Goal: Information Seeking & Learning: Check status

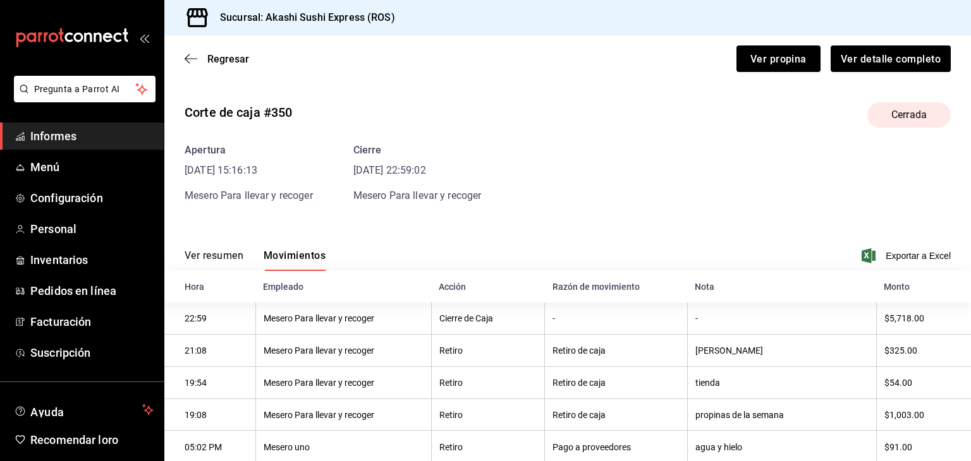
scroll to position [102, 0]
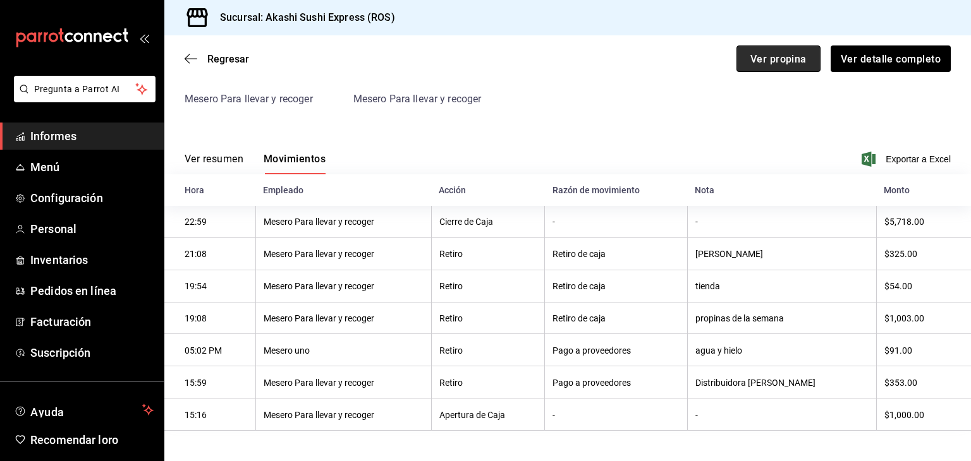
click at [782, 51] on button "Ver propina" at bounding box center [778, 58] width 84 height 27
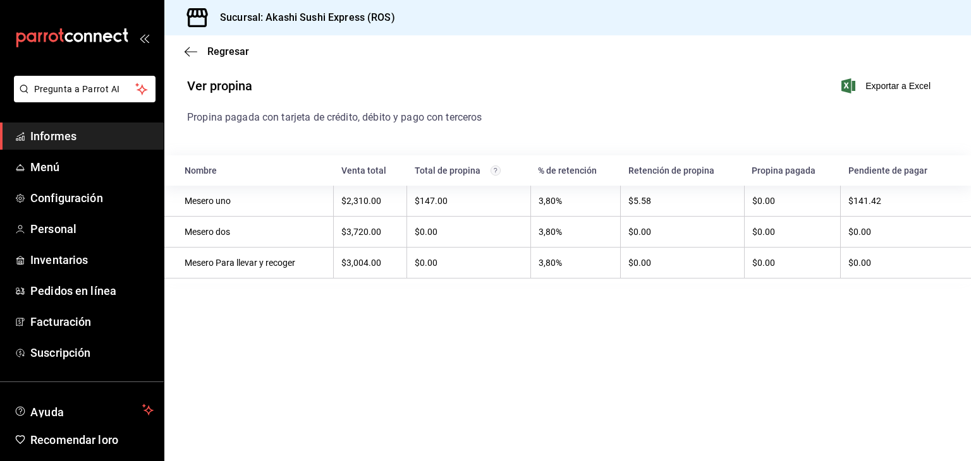
click at [51, 140] on font "Informes" at bounding box center [53, 136] width 46 height 13
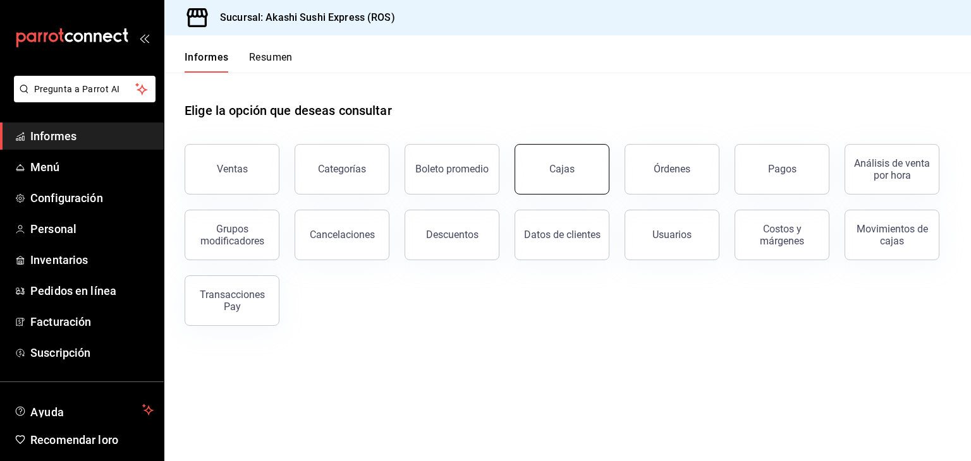
click at [549, 164] on link "Cajas" at bounding box center [561, 169] width 95 height 51
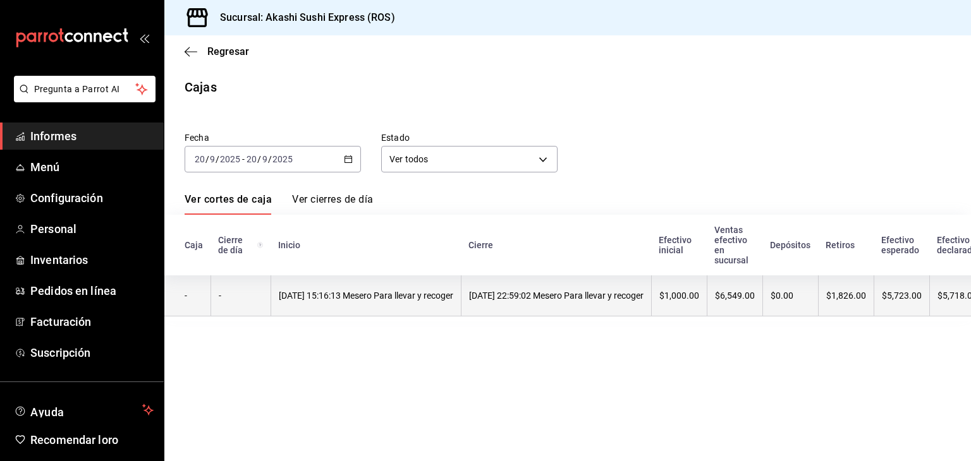
click at [558, 285] on th "[DATE] 22:59:02 Mesero Para llevar y recoger" at bounding box center [556, 296] width 190 height 41
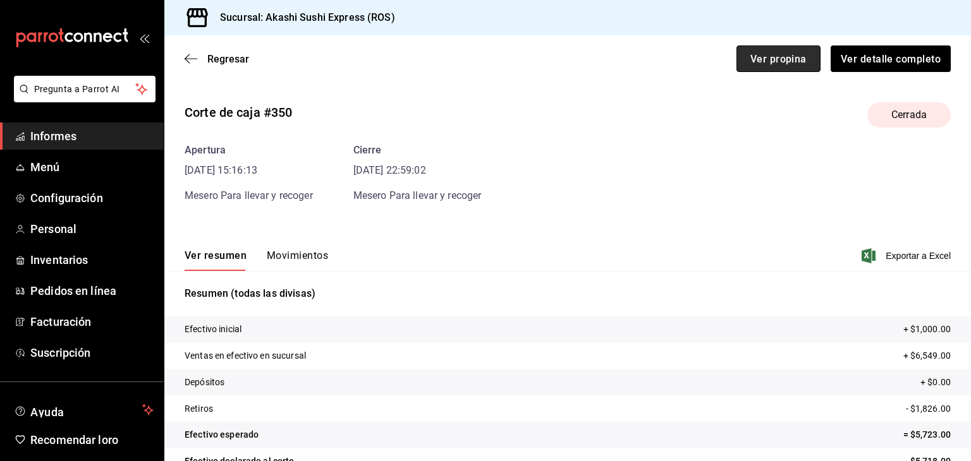
click at [738, 51] on button "Ver propina" at bounding box center [778, 58] width 84 height 27
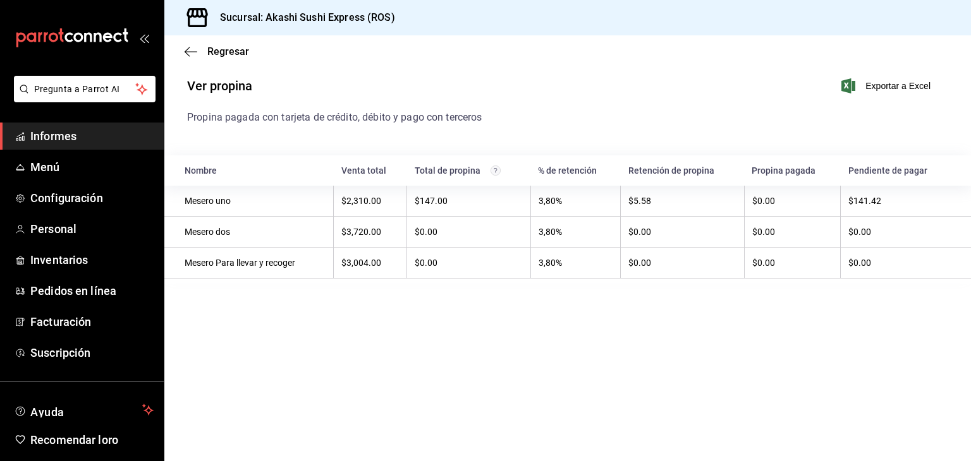
click at [114, 139] on span "Informes" at bounding box center [91, 136] width 123 height 17
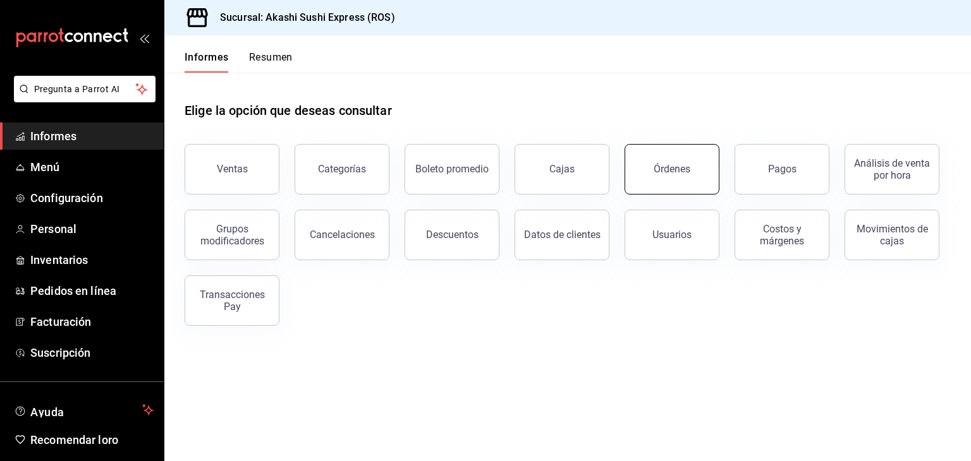
click at [680, 174] on font "Órdenes" at bounding box center [671, 169] width 37 height 12
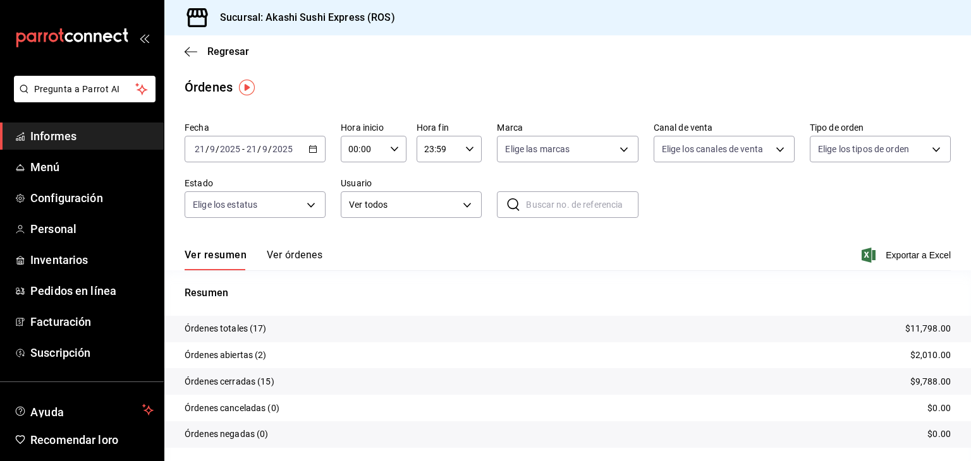
click at [308, 149] on icon "button" at bounding box center [312, 149] width 9 height 9
click at [217, 205] on li "Ayer" at bounding box center [244, 216] width 118 height 28
click at [313, 155] on div "[DATE] [DATE] - [DATE] [DATE]" at bounding box center [255, 149] width 141 height 27
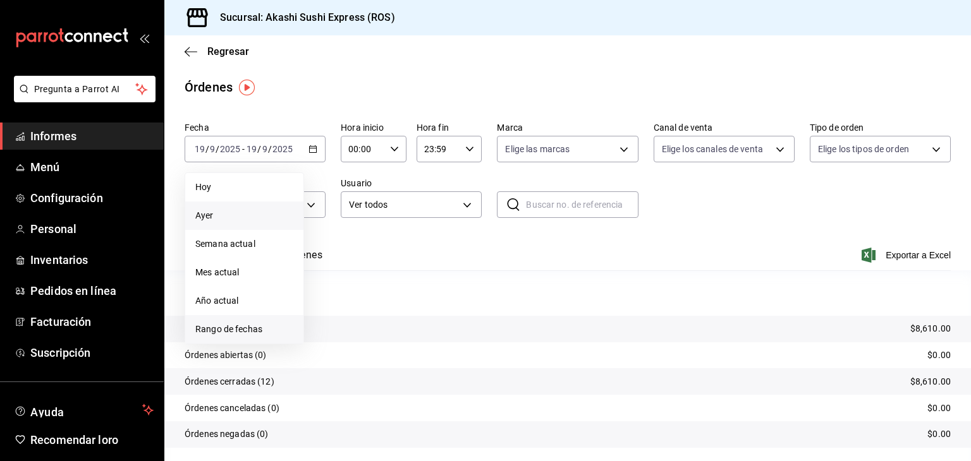
click at [248, 324] on font "Rango de fechas" at bounding box center [228, 329] width 67 height 10
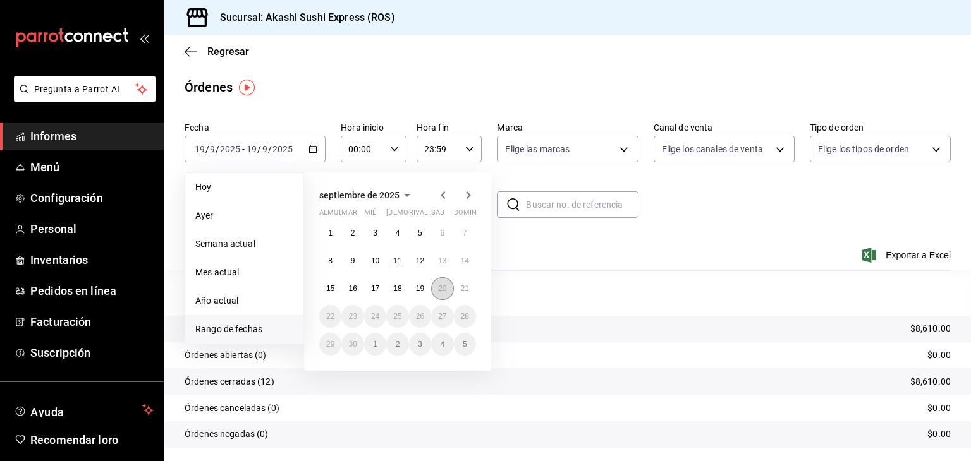
click at [438, 293] on button "20" at bounding box center [442, 288] width 22 height 23
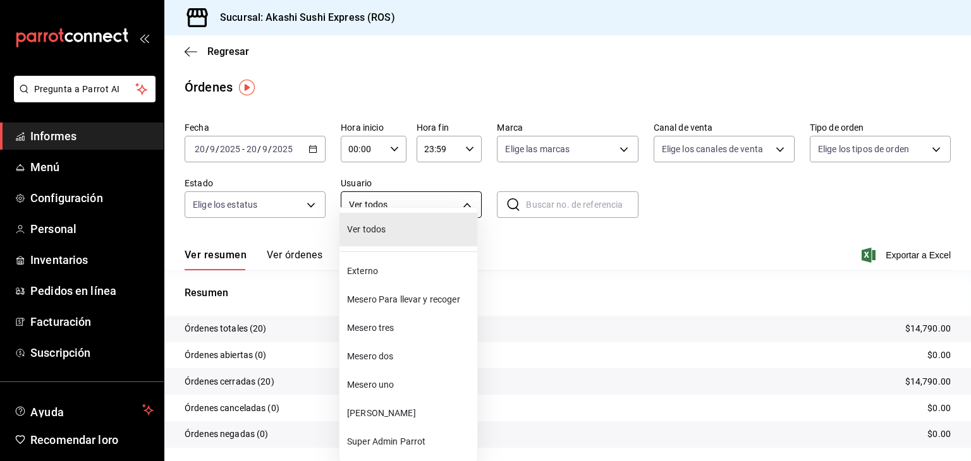
click at [459, 209] on body "Pregunta a Parrot AI Informes Menú Configuración Personal Inventarios Pedidos e…" at bounding box center [485, 230] width 971 height 461
click at [387, 362] on span "Mesero dos" at bounding box center [409, 356] width 125 height 13
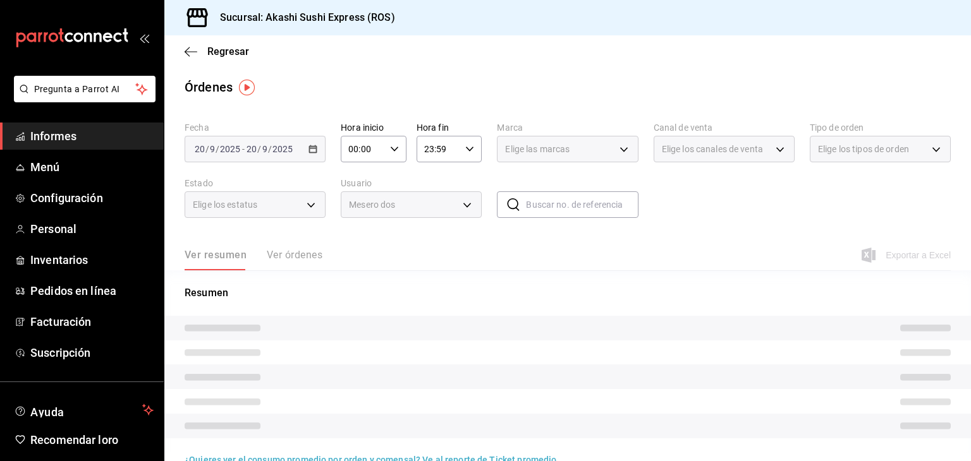
type input "1a396576-9f9c-4cd2-8107-c75e5ad1c36a"
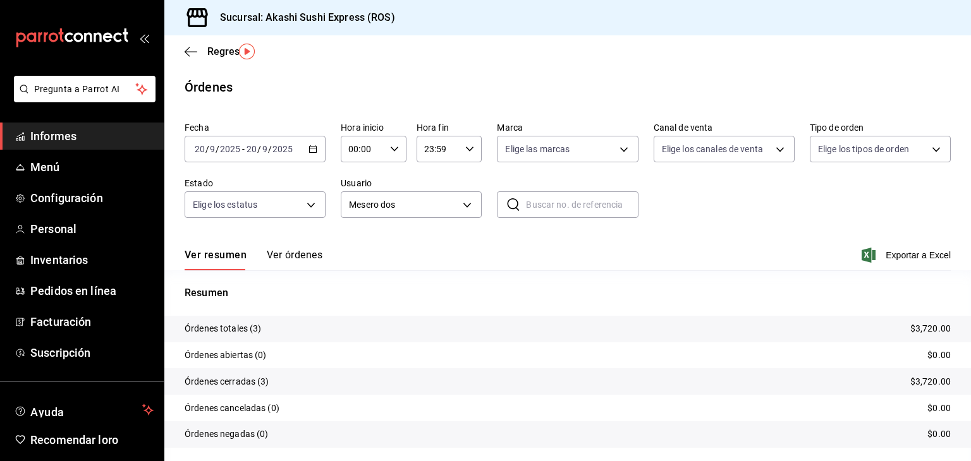
scroll to position [35, 0]
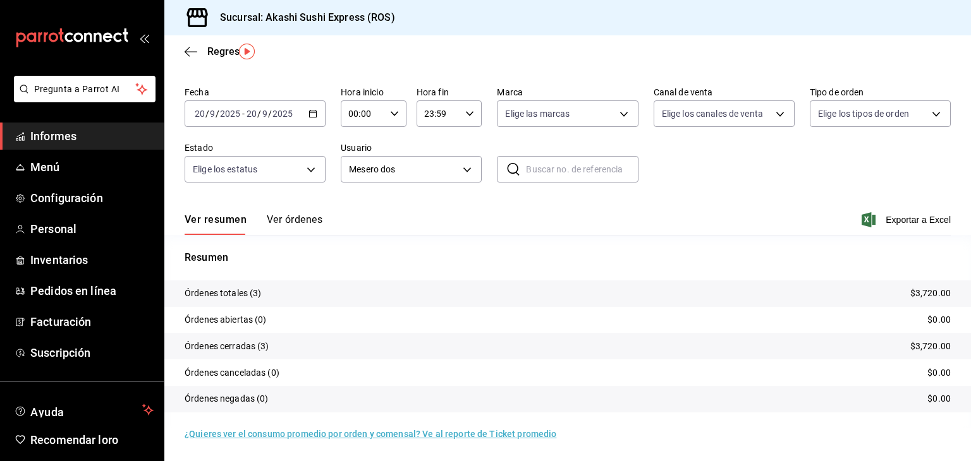
click at [283, 215] on font "Ver órdenes" at bounding box center [295, 220] width 56 height 12
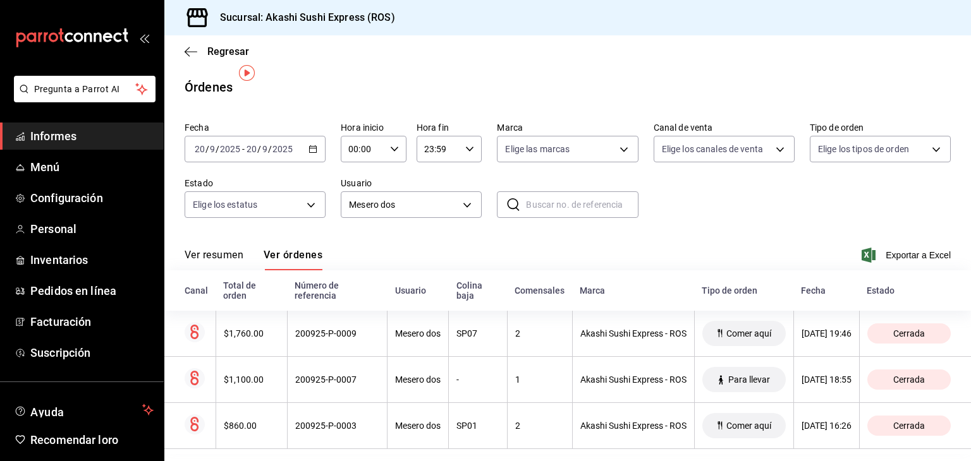
scroll to position [14, 0]
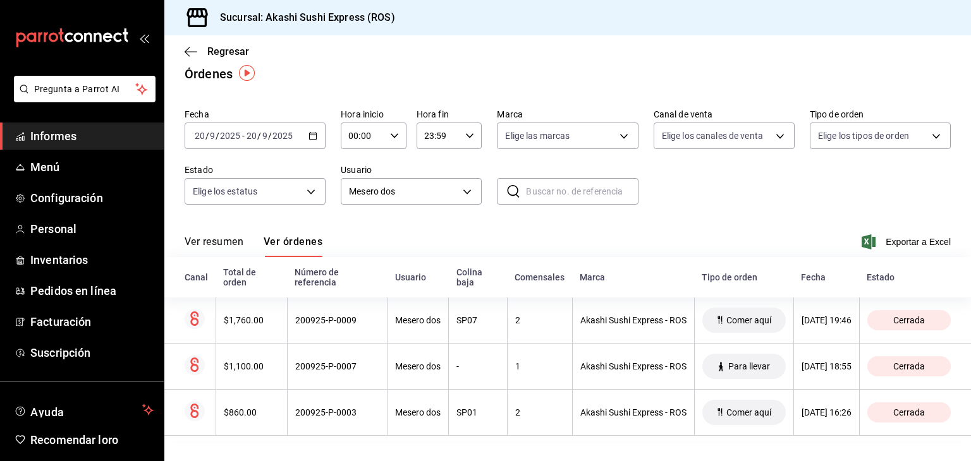
click at [309, 140] on div "[DATE] [DATE] - [DATE] [DATE]" at bounding box center [255, 136] width 141 height 27
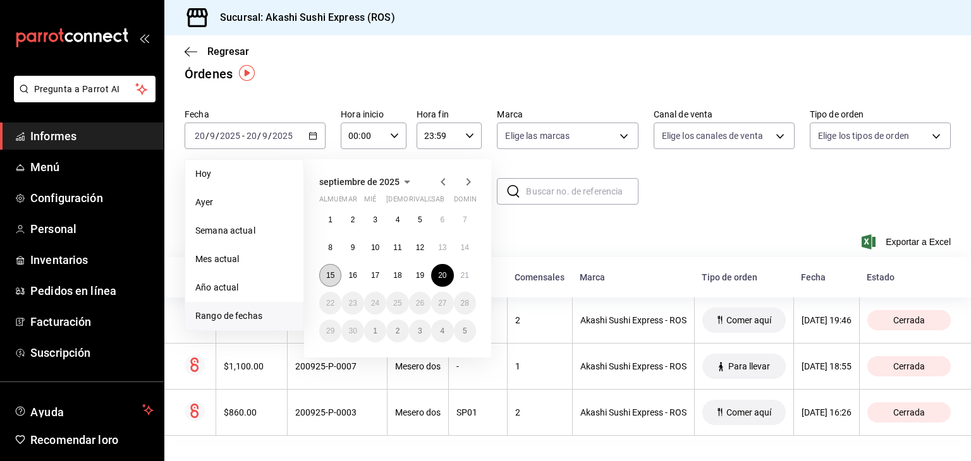
click at [332, 281] on button "15" at bounding box center [330, 275] width 22 height 23
click at [450, 274] on button "20" at bounding box center [442, 275] width 22 height 23
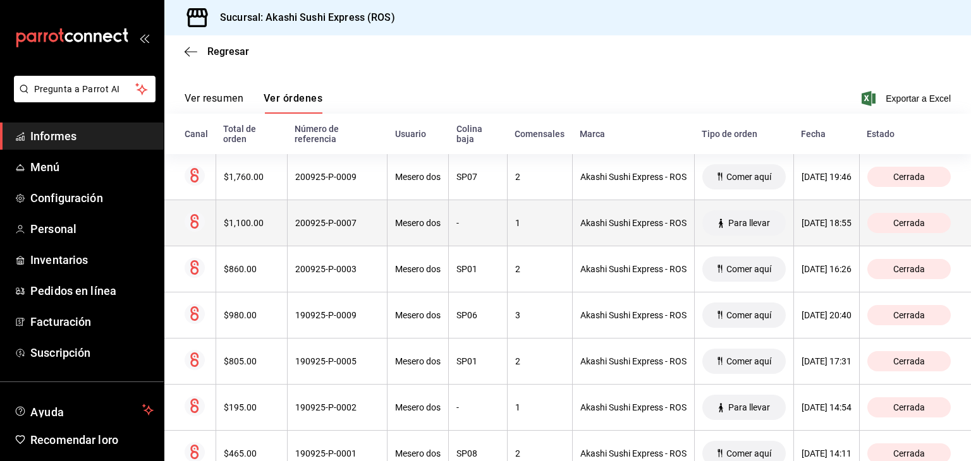
scroll to position [163, 0]
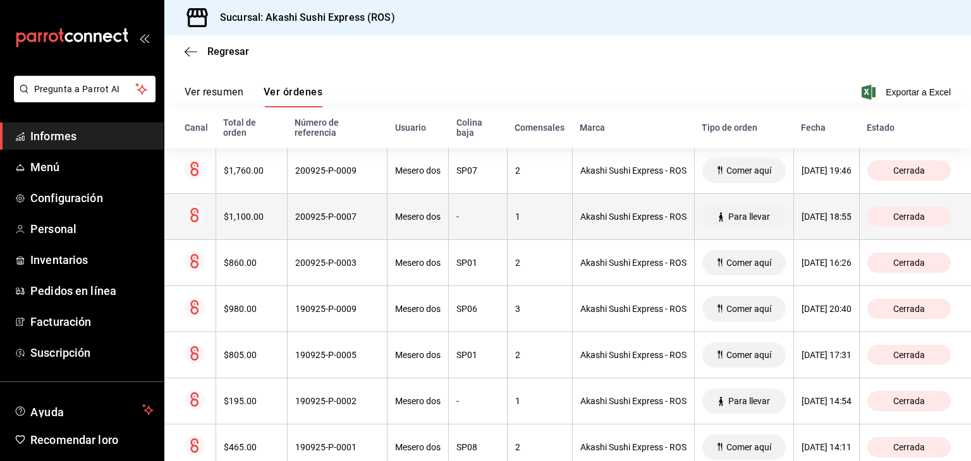
click at [507, 390] on th "1" at bounding box center [539, 401] width 65 height 46
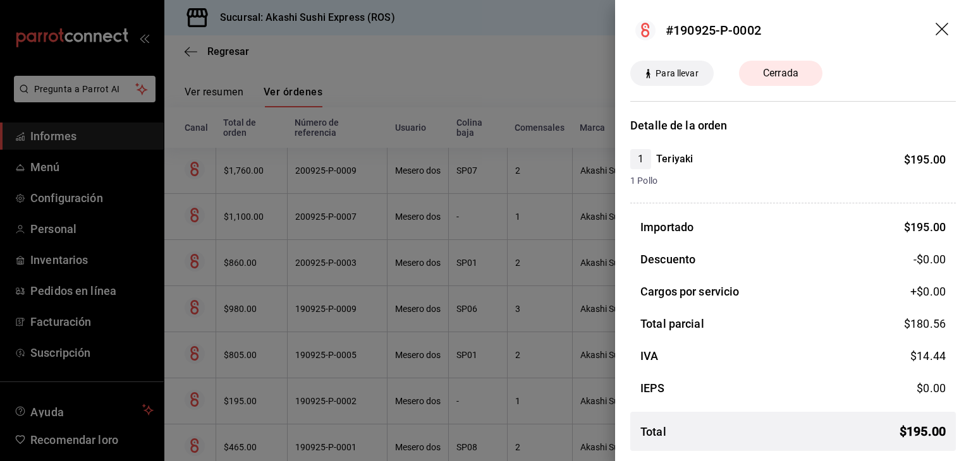
click at [943, 25] on icon "arrastrar" at bounding box center [942, 30] width 15 height 15
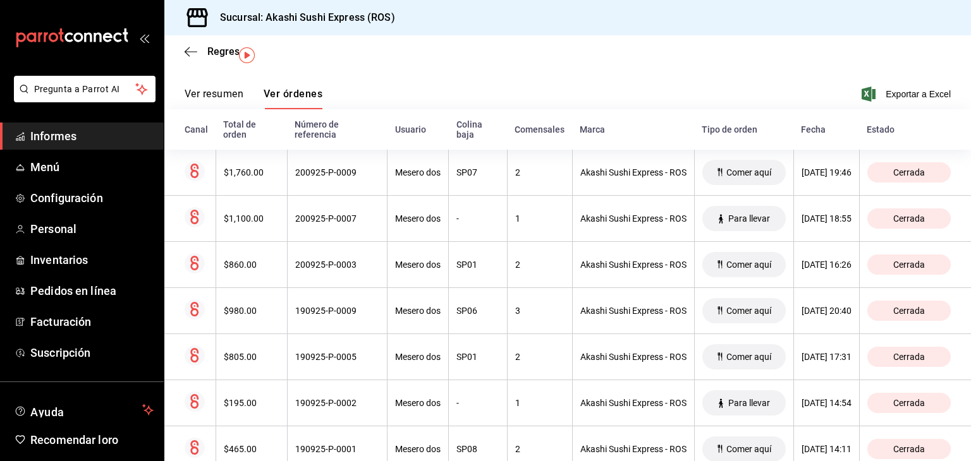
scroll to position [0, 0]
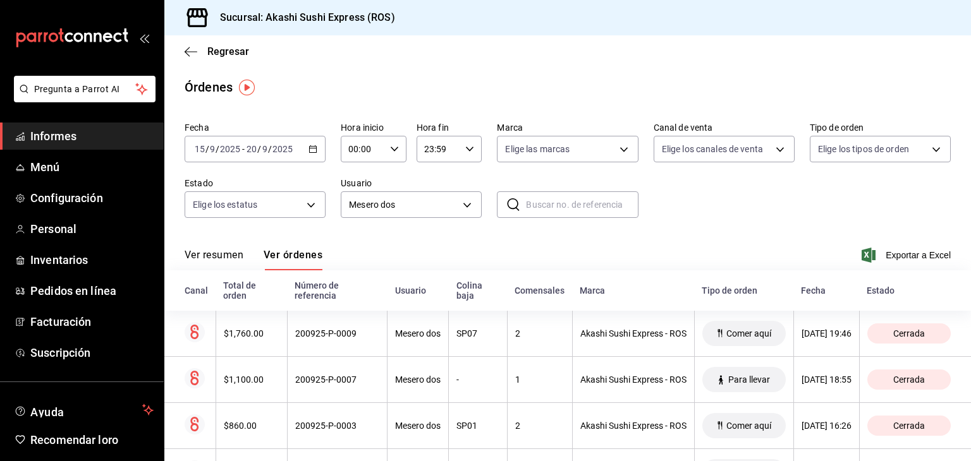
click at [75, 132] on font "Informes" at bounding box center [53, 136] width 46 height 13
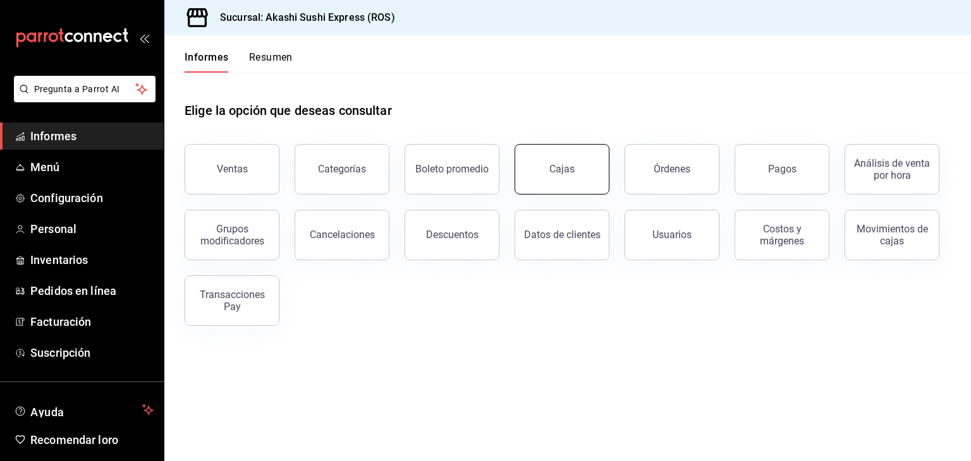
click at [536, 181] on link "Cajas" at bounding box center [561, 169] width 95 height 51
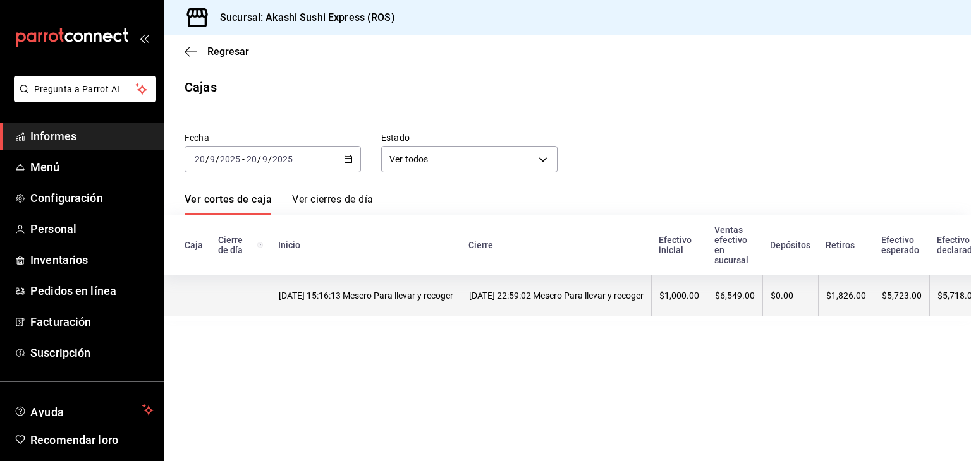
click at [415, 310] on th "[DATE] 15:16:13 Mesero Para llevar y recoger" at bounding box center [365, 296] width 190 height 41
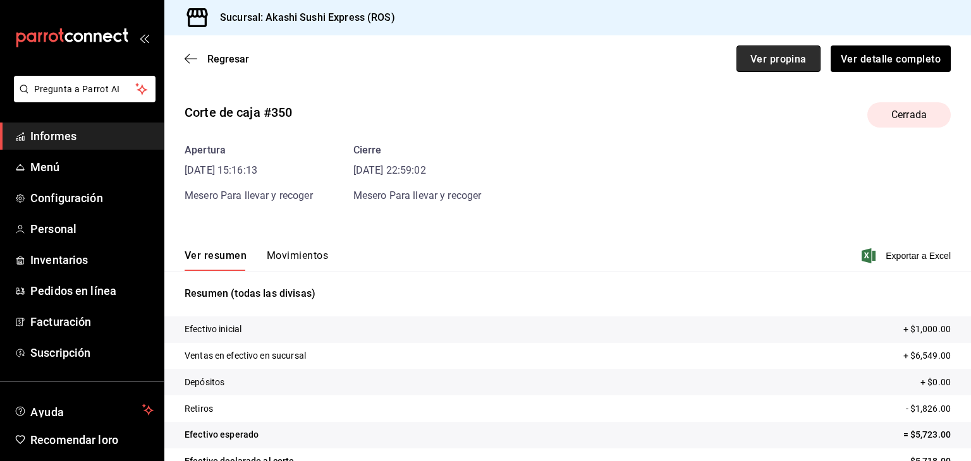
click at [757, 56] on font "Ver propina" at bounding box center [778, 58] width 56 height 12
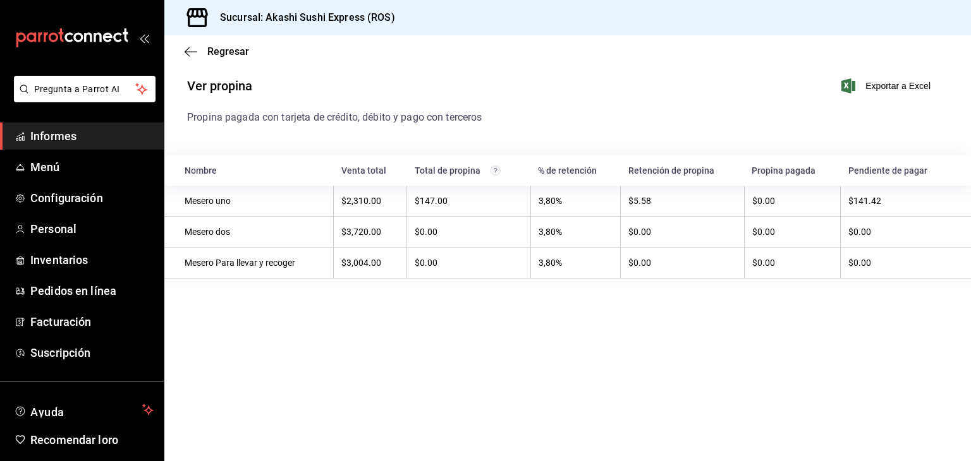
click at [98, 142] on span "Informes" at bounding box center [91, 136] width 123 height 17
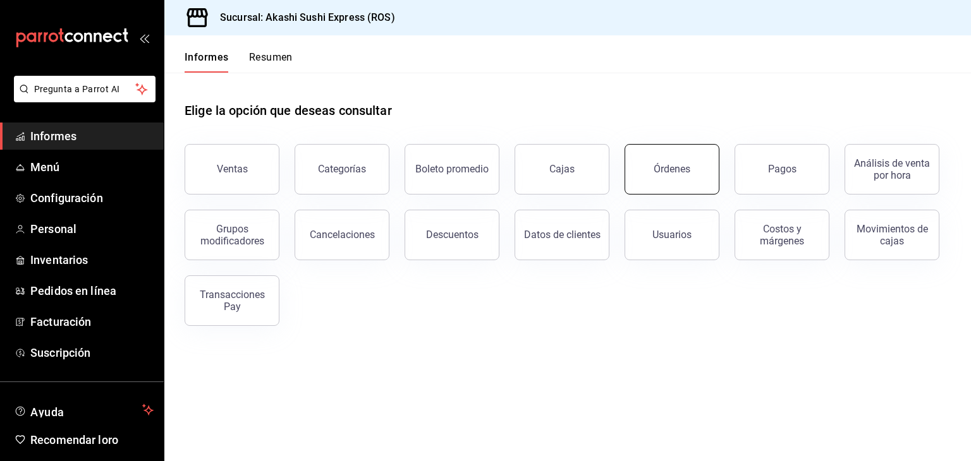
click at [655, 169] on font "Órdenes" at bounding box center [671, 169] width 37 height 12
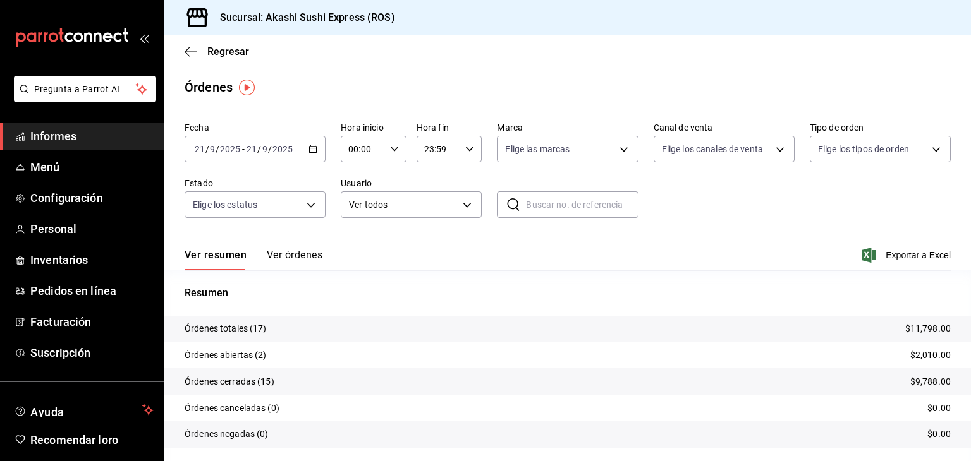
click at [503, 89] on div "Órdenes" at bounding box center [567, 87] width 806 height 19
